Goal: Check status: Check status

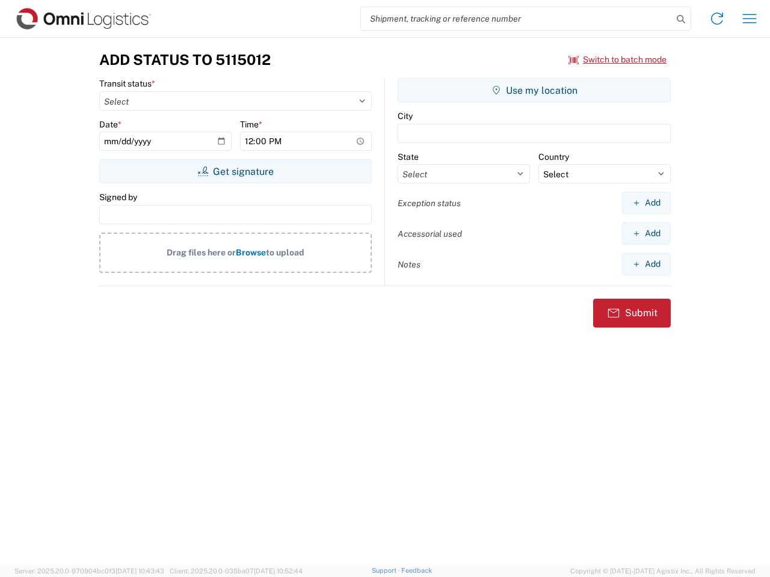
click at [517, 19] on input "search" at bounding box center [517, 18] width 312 height 23
click at [681, 19] on icon at bounding box center [680, 19] width 17 height 17
click at [717, 19] on icon at bounding box center [716, 18] width 19 height 19
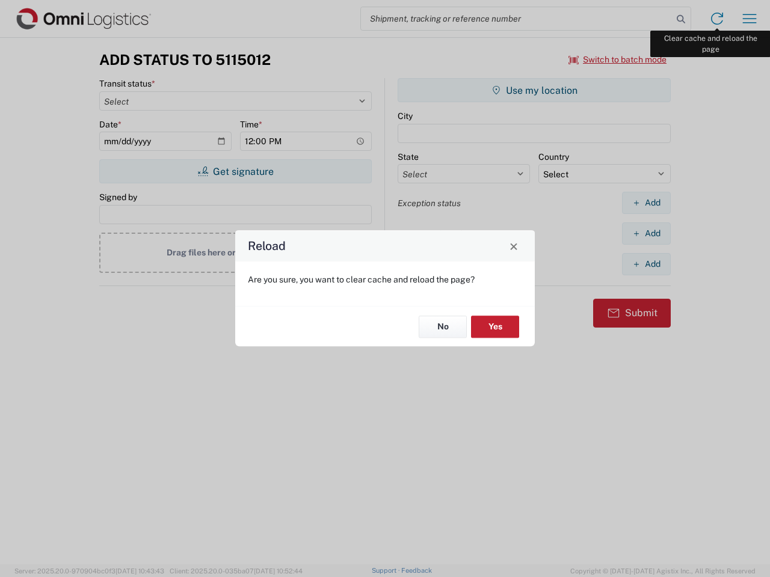
click at [749, 19] on div "Reload Are you sure, you want to clear cache and reload the page? No Yes" at bounding box center [385, 288] width 770 height 577
click at [618, 60] on div "Reload Are you sure, you want to clear cache and reload the page? No Yes" at bounding box center [385, 288] width 770 height 577
click at [235, 171] on div "Reload Are you sure, you want to clear cache and reload the page? No Yes" at bounding box center [385, 288] width 770 height 577
click at [534, 90] on div "Reload Are you sure, you want to clear cache and reload the page? No Yes" at bounding box center [385, 288] width 770 height 577
click at [646, 203] on div "Reload Are you sure, you want to clear cache and reload the page? No Yes" at bounding box center [385, 288] width 770 height 577
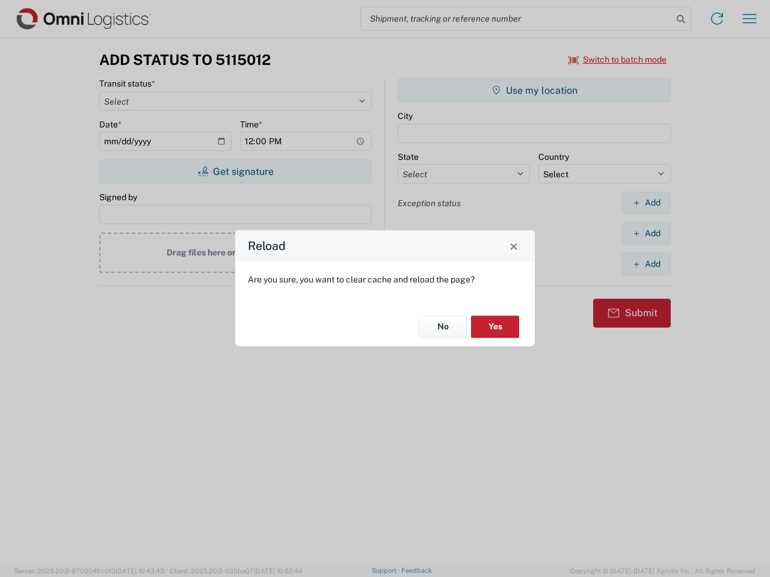
click at [646, 233] on div "Reload Are you sure, you want to clear cache and reload the page? No Yes" at bounding box center [385, 288] width 770 height 577
click at [646, 264] on div "Reload Are you sure, you want to clear cache and reload the page? No Yes" at bounding box center [385, 288] width 770 height 577
